Goal: Task Accomplishment & Management: Use online tool/utility

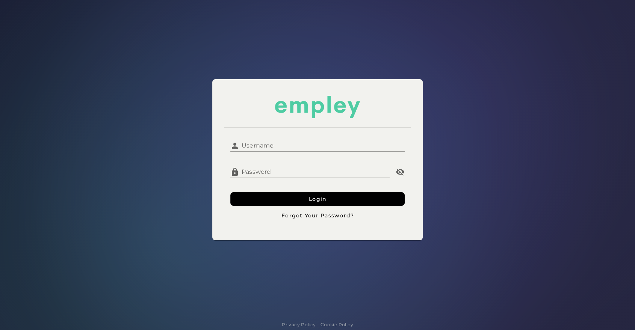
type input "**********"
click at [312, 145] on input "**********" at bounding box center [321, 143] width 165 height 18
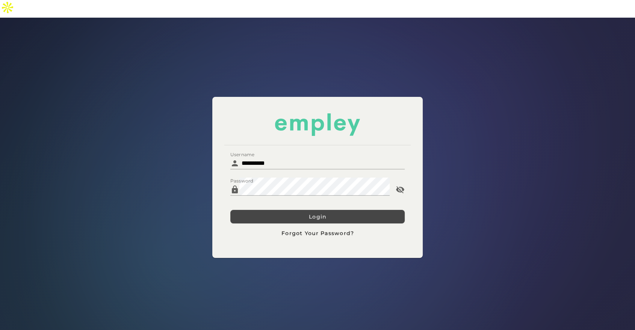
click at [251, 210] on button "Login" at bounding box center [317, 217] width 174 height 14
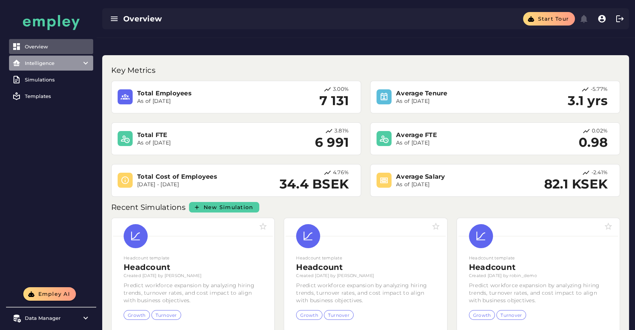
click at [44, 60] on div "Intelligence" at bounding box center [51, 63] width 53 height 6
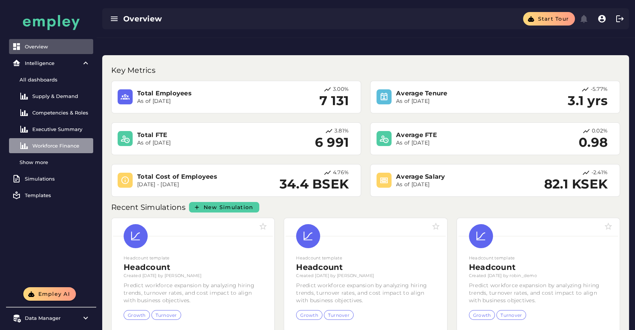
click at [46, 144] on div "Workforce Finance" at bounding box center [61, 146] width 58 height 6
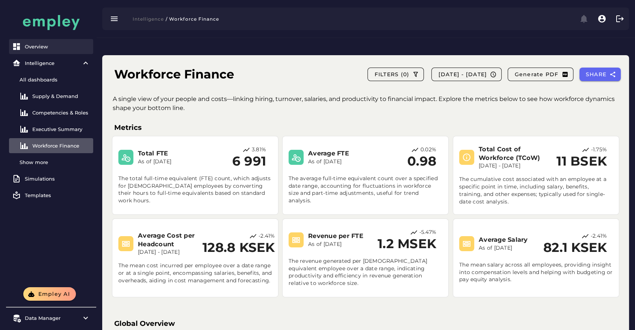
click at [44, 47] on div "Overview" at bounding box center [57, 47] width 65 height 6
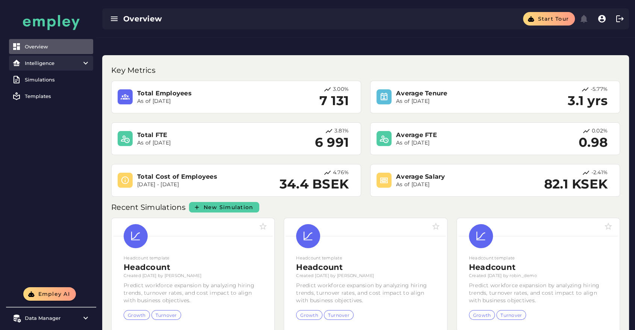
click at [72, 66] on item\) "Intelligence" at bounding box center [51, 63] width 84 height 15
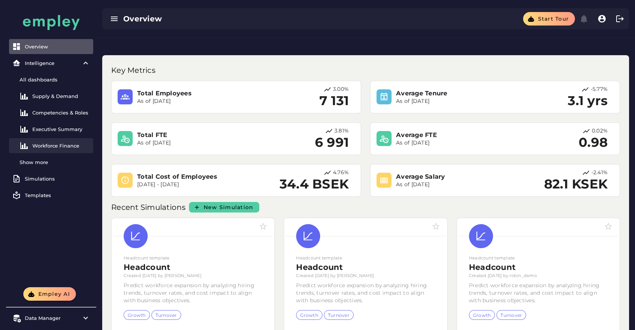
click at [60, 150] on link "Workforce Finance" at bounding box center [51, 145] width 84 height 15
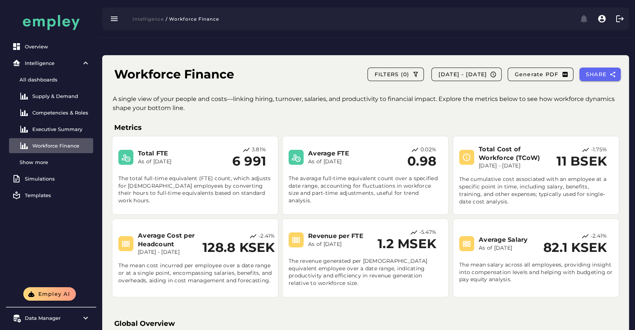
scroll to position [27, 0]
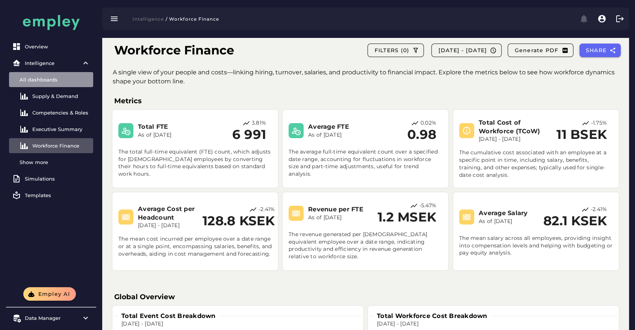
click at [56, 78] on div "All dashboards" at bounding box center [55, 80] width 71 height 6
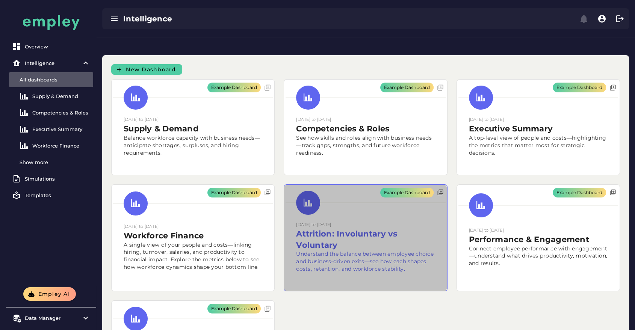
click at [411, 239] on div "Example Dashboard" at bounding box center [365, 238] width 163 height 107
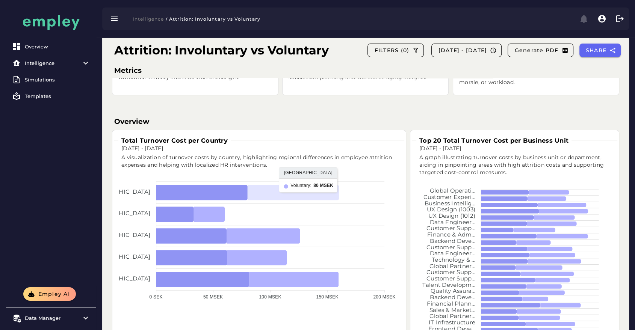
scroll to position [109, 0]
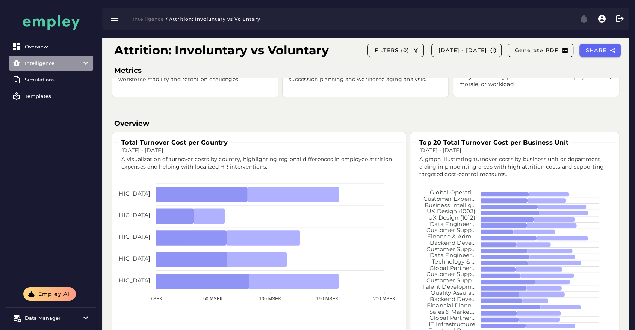
click at [55, 59] on item\) "Intelligence" at bounding box center [51, 63] width 84 height 15
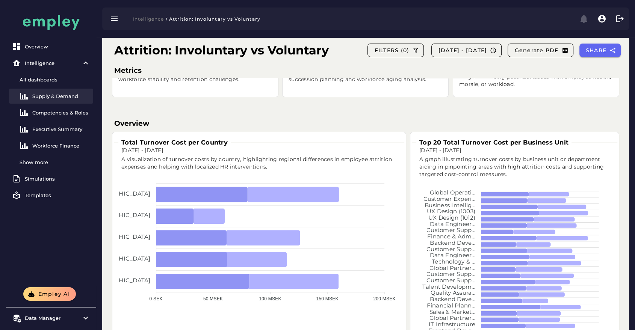
click at [56, 98] on div "Supply & Demand" at bounding box center [61, 96] width 58 height 6
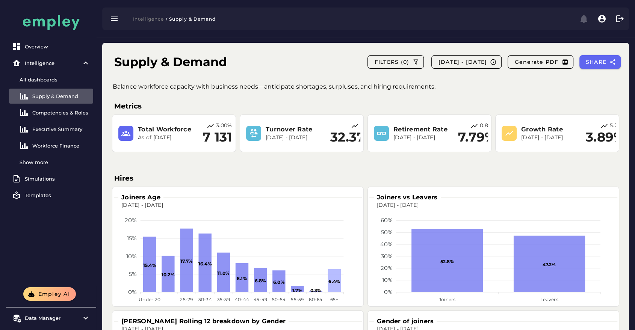
scroll to position [12, 0]
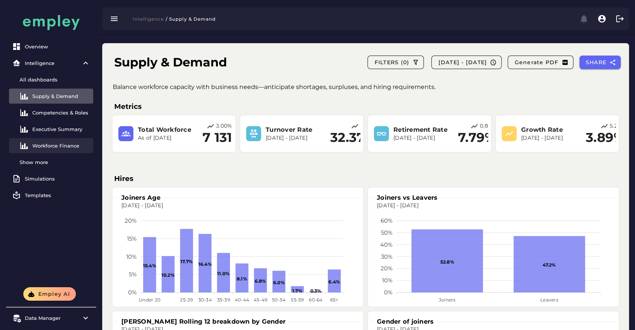
click at [62, 152] on link "Workforce Finance" at bounding box center [51, 145] width 84 height 15
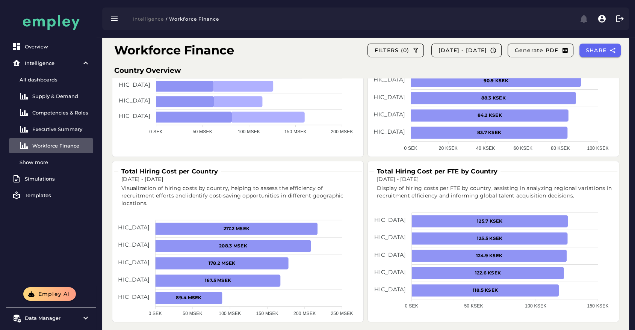
scroll to position [535, 0]
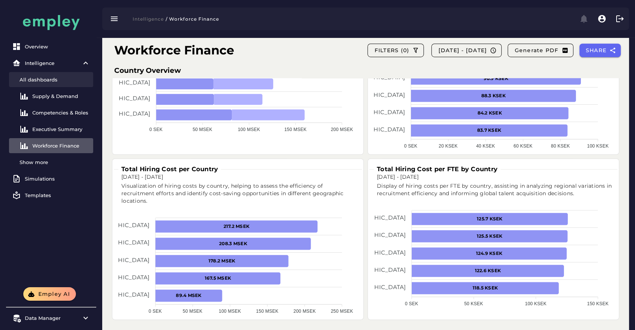
click at [60, 80] on div "All dashboards" at bounding box center [55, 80] width 71 height 6
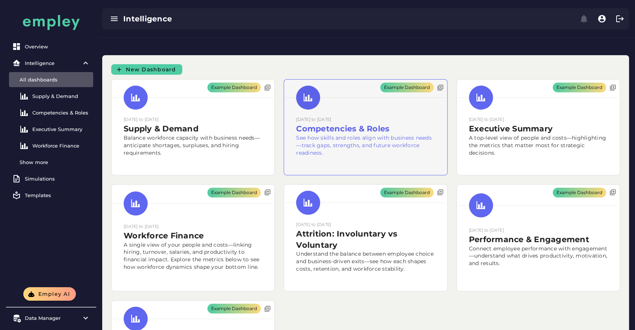
scroll to position [75, 0]
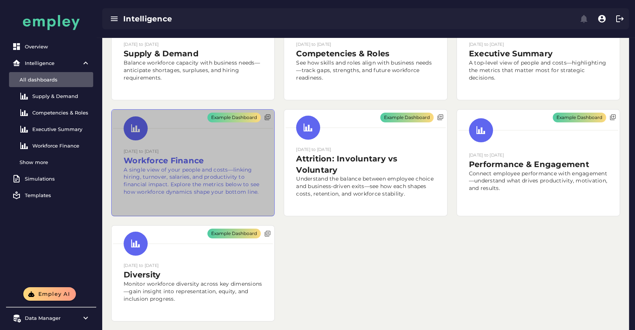
click at [163, 140] on div "Example Dashboard" at bounding box center [193, 163] width 163 height 107
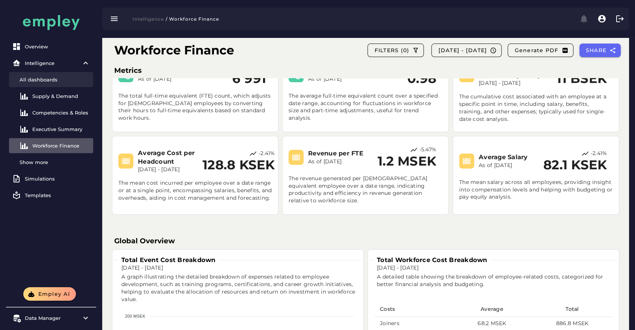
click at [60, 80] on div "All dashboards" at bounding box center [55, 80] width 71 height 6
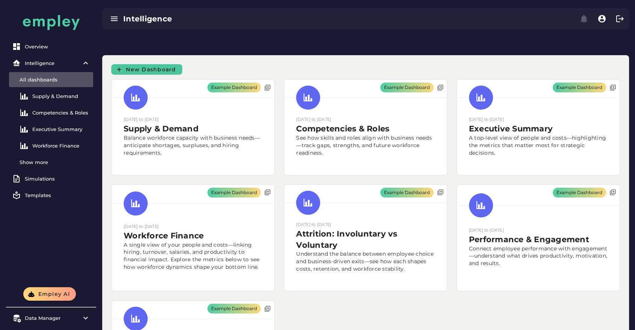
click at [156, 66] on span "New Dashboard" at bounding box center [150, 69] width 51 height 7
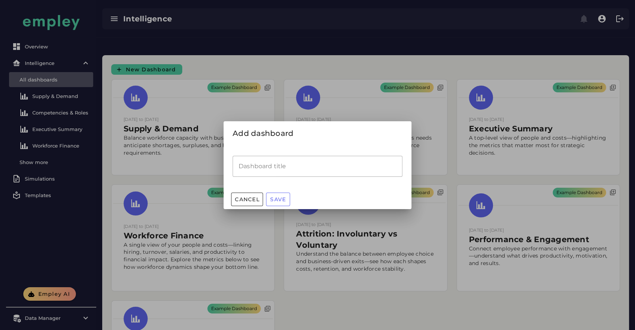
click at [325, 161] on input "Dashboard title" at bounding box center [317, 166] width 170 height 21
type input "****"
click at [277, 198] on span "Save" at bounding box center [278, 199] width 16 height 7
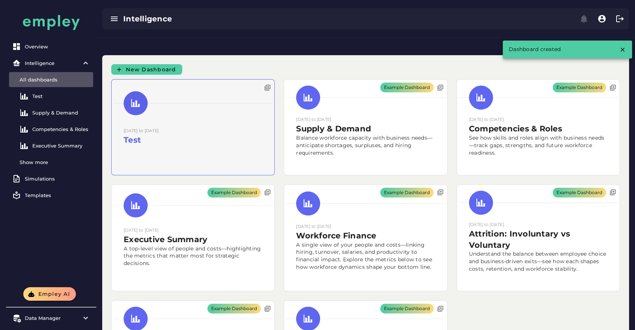
click at [198, 114] on div at bounding box center [193, 127] width 163 height 95
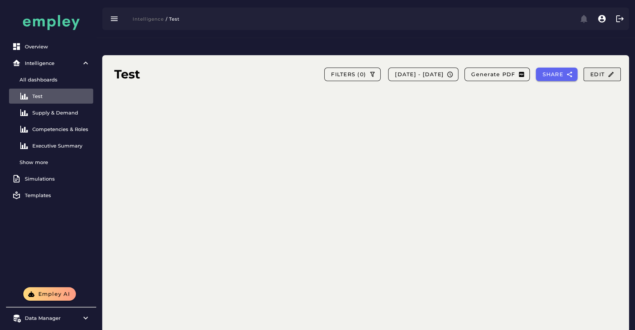
click at [602, 71] on span "Edit" at bounding box center [602, 74] width 24 height 7
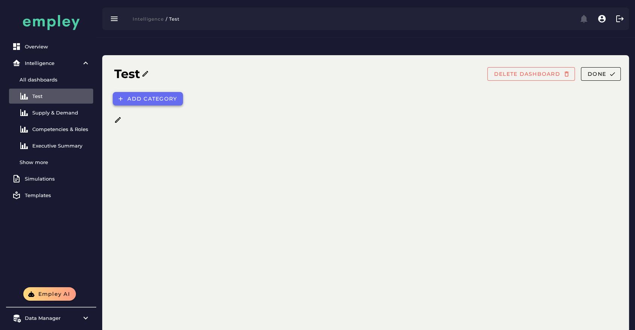
click at [144, 95] on span "Add category" at bounding box center [152, 98] width 50 height 7
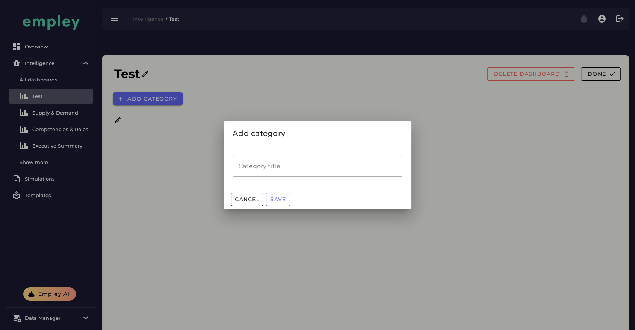
click at [305, 147] on div "Category title Category title" at bounding box center [317, 163] width 179 height 44
click at [297, 156] on input "Category title" at bounding box center [317, 166] width 170 height 21
type input "********"
click at [277, 193] on button "Save" at bounding box center [278, 200] width 24 height 14
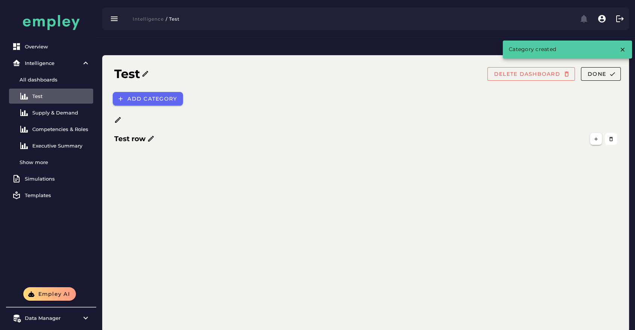
click at [148, 135] on icon at bounding box center [151, 139] width 8 height 8
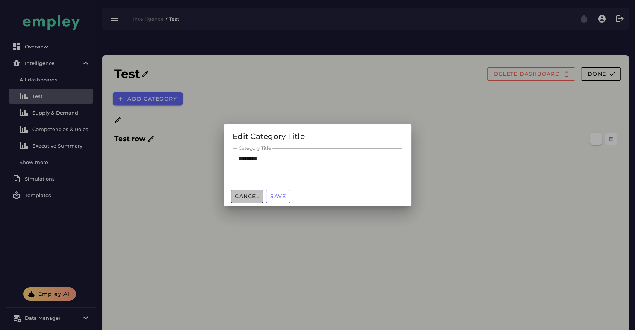
click at [240, 202] on button "Cancel" at bounding box center [247, 197] width 32 height 14
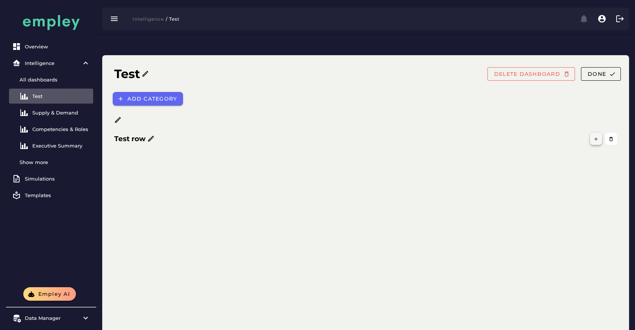
click at [596, 136] on icon "button" at bounding box center [596, 139] width 6 height 6
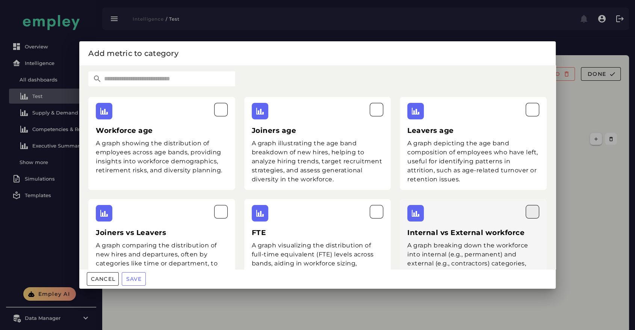
click at [528, 213] on icon "button" at bounding box center [532, 211] width 9 height 9
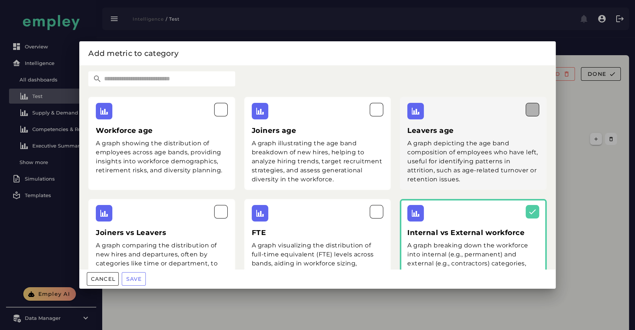
click at [528, 109] on icon "button" at bounding box center [532, 109] width 9 height 9
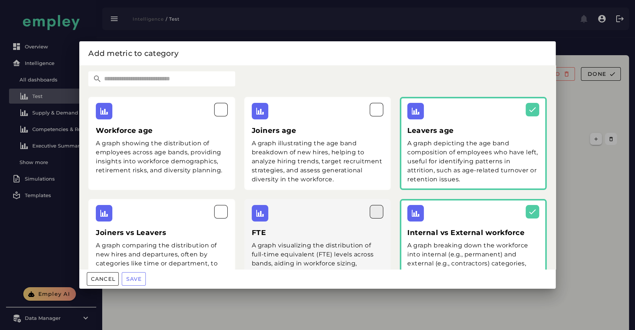
click at [372, 211] on icon "button" at bounding box center [376, 211] width 9 height 9
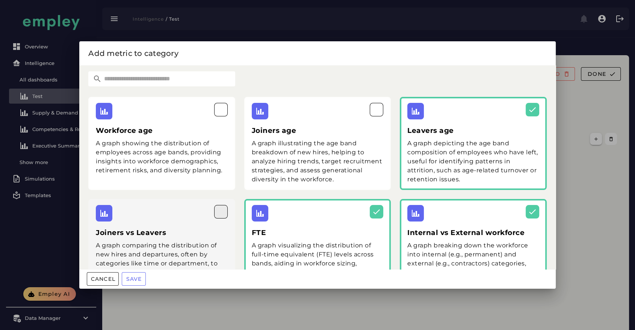
click at [219, 213] on icon "button" at bounding box center [220, 211] width 9 height 9
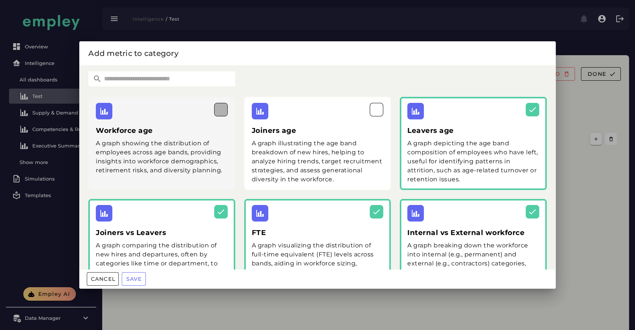
click at [223, 113] on button "button" at bounding box center [221, 110] width 14 height 14
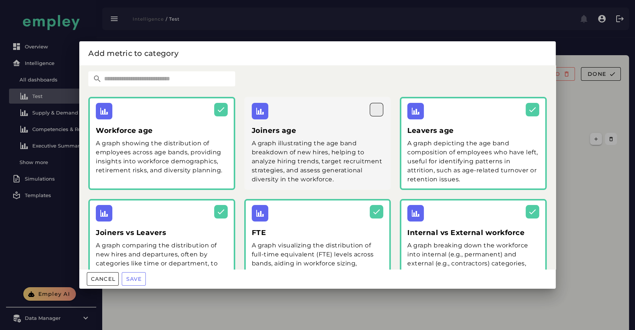
click at [375, 111] on icon "button" at bounding box center [376, 109] width 9 height 9
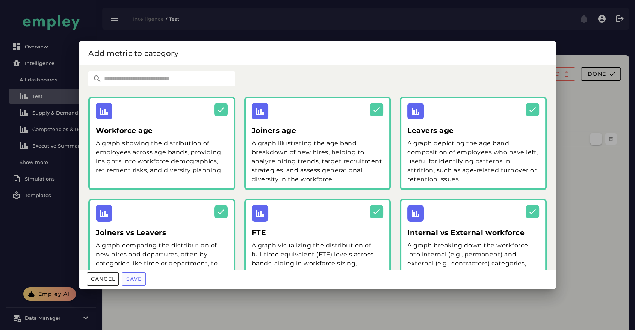
click at [134, 280] on span "Save" at bounding box center [133, 279] width 16 height 7
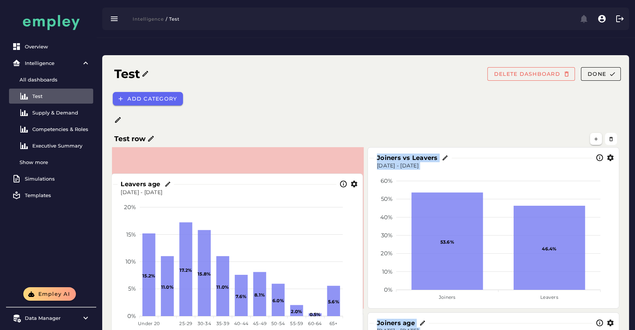
drag, startPoint x: 368, startPoint y: 131, endPoint x: 107, endPoint y: 160, distance: 262.6
click at [112, 174] on div "Leavers age [DATE] - [DATE] 20% 20% 15% 15% 10% 10% 5% 5% 0% 0% 15.2% 11.0% 17.…" at bounding box center [237, 254] width 251 height 161
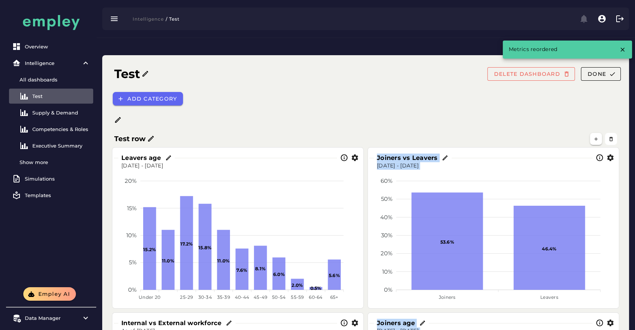
click at [477, 149] on div "Joiners vs Leavers" at bounding box center [480, 158] width 223 height 18
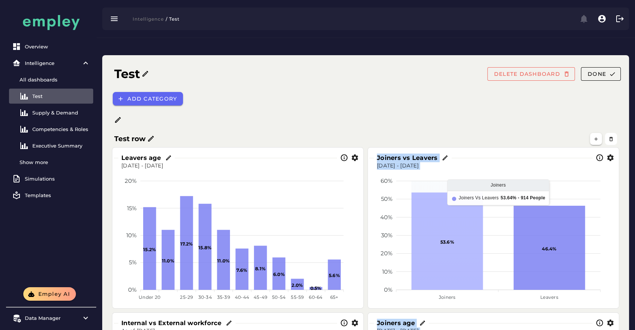
scroll to position [66, 0]
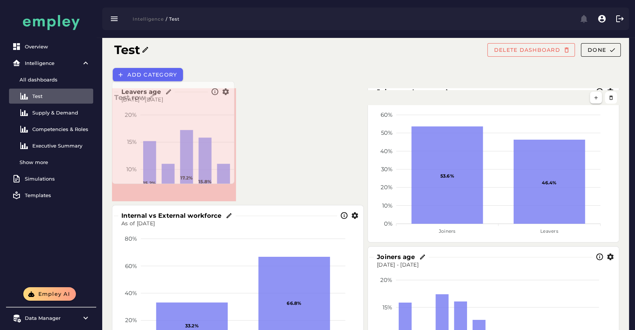
drag, startPoint x: 361, startPoint y: 223, endPoint x: 251, endPoint y: 198, distance: 112.9
click at [232, 180] on span at bounding box center [233, 182] width 4 height 4
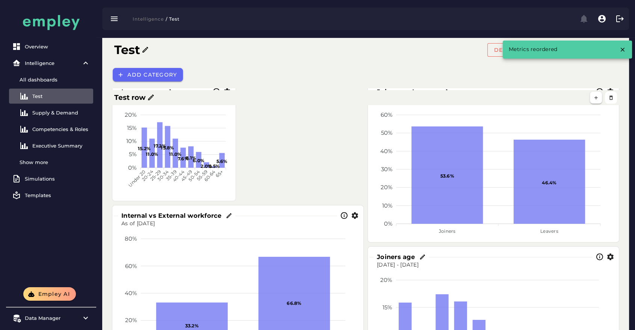
scroll to position [101, 0]
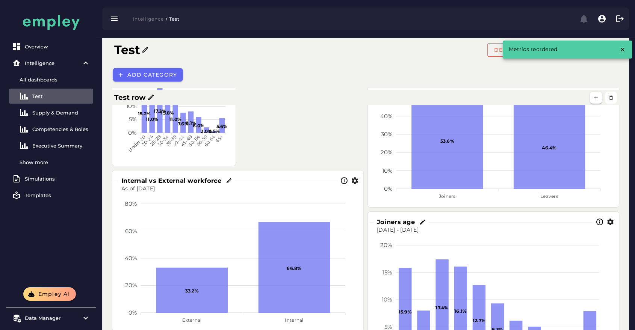
click at [340, 172] on div "Internal vs External workforce" at bounding box center [238, 181] width 248 height 18
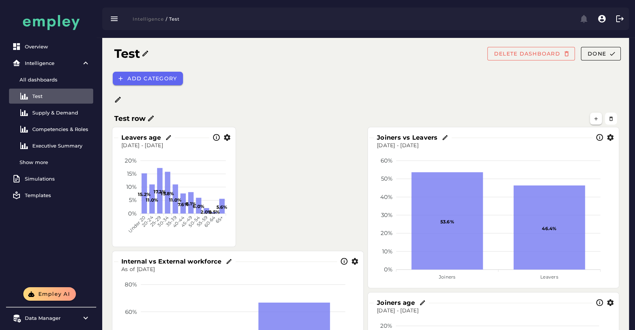
scroll to position [0, 0]
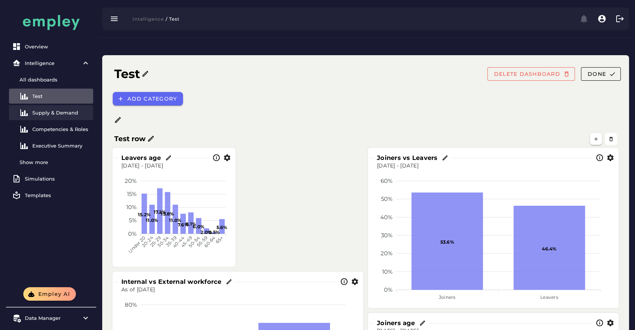
click at [58, 114] on div "Supply & Demand" at bounding box center [61, 113] width 58 height 6
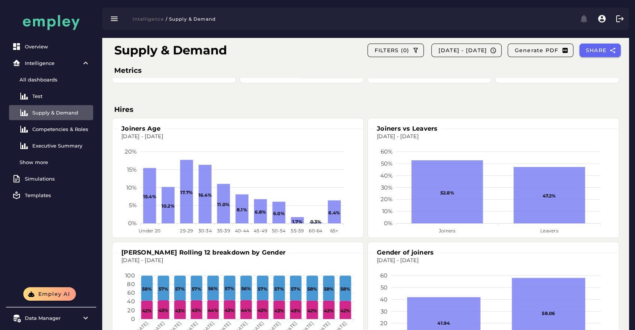
scroll to position [123, 0]
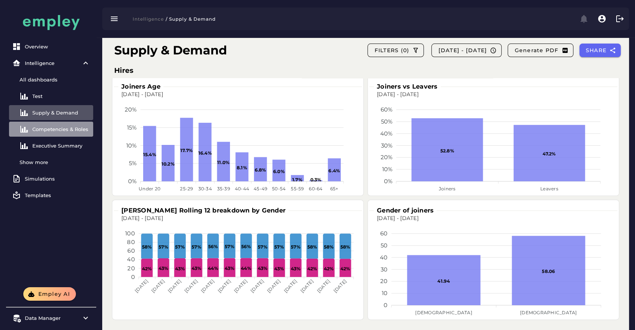
click at [60, 125] on link "Competencies & Roles" at bounding box center [51, 129] width 84 height 15
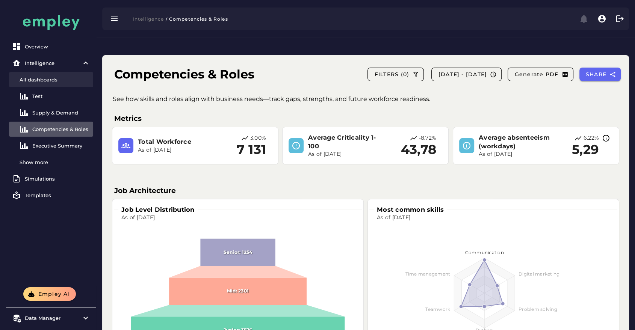
click at [66, 80] on div "All dashboards" at bounding box center [55, 80] width 71 height 6
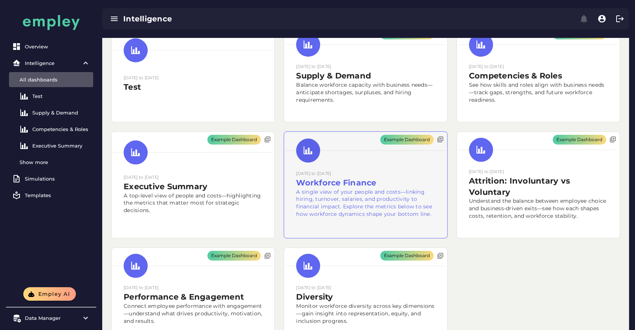
scroll to position [54, 0]
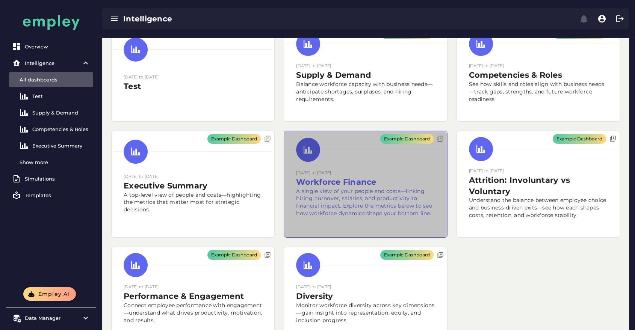
click at [353, 181] on div "Example Dashboard" at bounding box center [365, 184] width 163 height 107
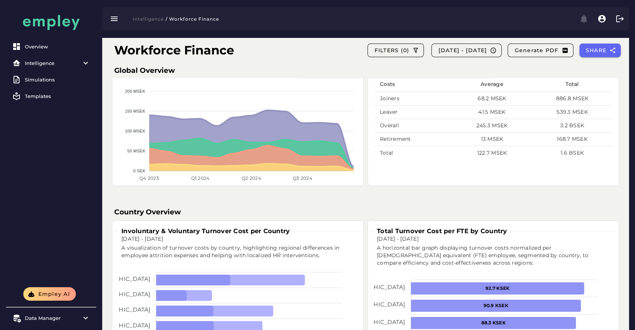
scroll to position [309, 0]
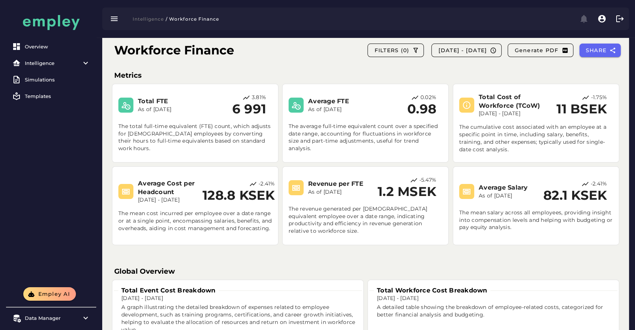
scroll to position [0, 0]
